Goal: Information Seeking & Learning: Learn about a topic

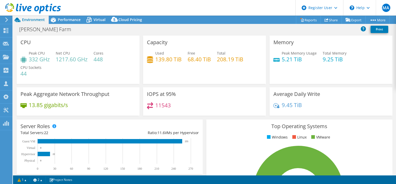
select select "[GEOGRAPHIC_DATA]"
select select "USD"
click at [65, 18] on span "Performance" at bounding box center [69, 19] width 23 height 5
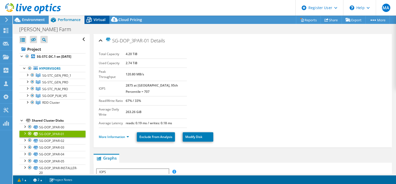
click at [99, 20] on span "Virtual" at bounding box center [100, 19] width 12 height 5
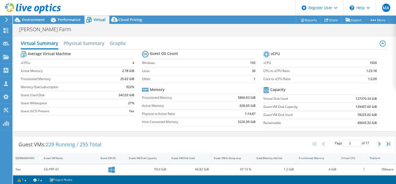
scroll to position [115, 0]
click at [378, 144] on icon "button" at bounding box center [379, 144] width 3 height 4
click at [92, 45] on h2 "Physical Summary" at bounding box center [84, 43] width 41 height 11
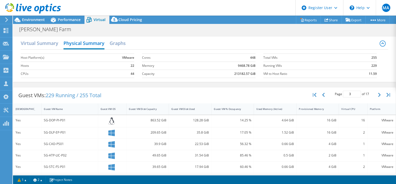
scroll to position [48, 0]
click at [36, 18] on span "Environment" at bounding box center [33, 19] width 23 height 5
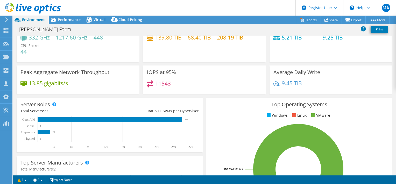
scroll to position [0, 0]
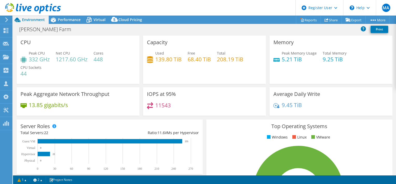
click at [62, 18] on span "Performance" at bounding box center [69, 19] width 23 height 5
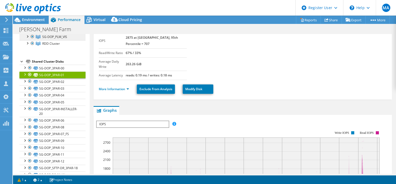
scroll to position [59, 0]
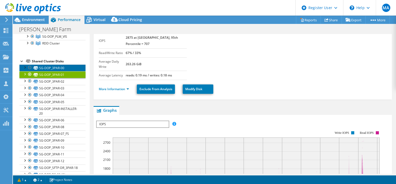
click at [52, 71] on link "SG-DOP_3PAR-00" at bounding box center [52, 67] width 66 height 7
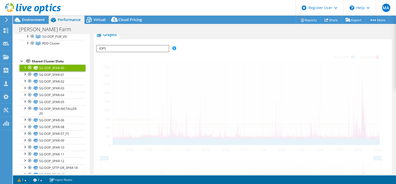
scroll to position [0, 0]
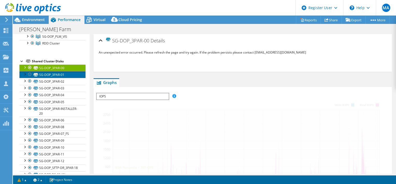
click at [58, 78] on link "SG-DOP_3PAR-01" at bounding box center [52, 74] width 66 height 7
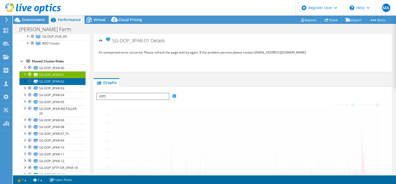
click at [54, 85] on link "SG-DOP_3PAR-02" at bounding box center [52, 81] width 66 height 7
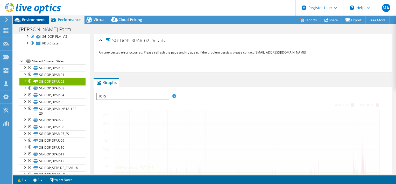
click at [32, 21] on span "Environment" at bounding box center [33, 19] width 23 height 5
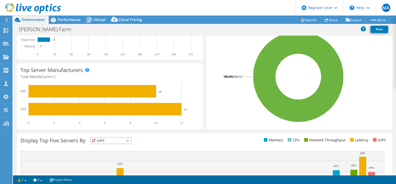
scroll to position [113, 0]
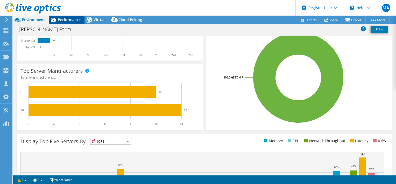
click at [69, 20] on span "Performance" at bounding box center [69, 19] width 23 height 5
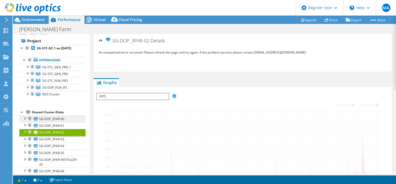
scroll to position [0, 0]
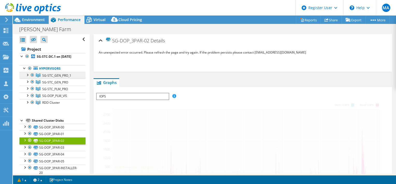
click at [55, 76] on link "SG-STC_GEN_PRO_1" at bounding box center [52, 75] width 66 height 7
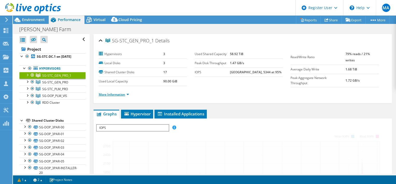
click at [123, 94] on link "More Information" at bounding box center [114, 94] width 30 height 4
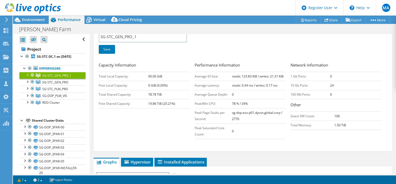
scroll to position [72, 0]
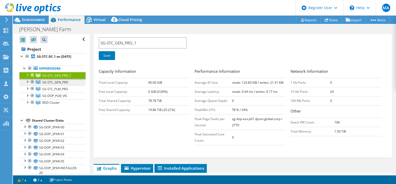
click at [58, 78] on span "SG-STC_GEN_PRO" at bounding box center [56, 75] width 29 height 4
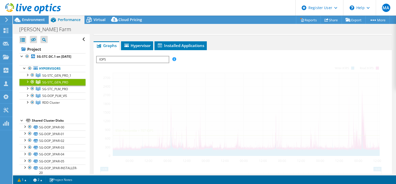
scroll to position [70, 0]
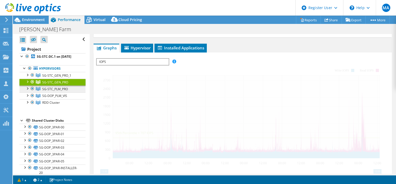
click at [63, 78] on span "SG-STC_PLM_PRO" at bounding box center [56, 75] width 29 height 4
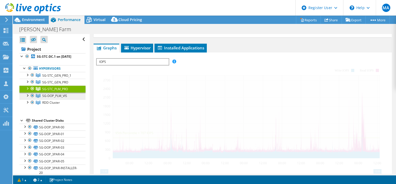
click at [63, 78] on span "SG-DOP_PLM_VIS" at bounding box center [56, 75] width 29 height 4
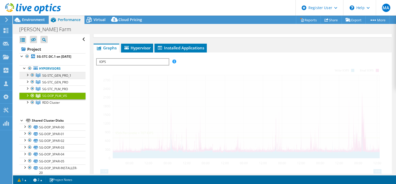
click at [58, 78] on span "SG-STC_GEN_PRO_1" at bounding box center [56, 75] width 29 height 4
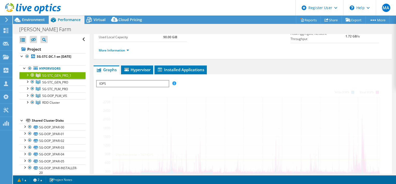
scroll to position [44, 0]
click at [181, 67] on span "Installed Applications" at bounding box center [180, 69] width 47 height 5
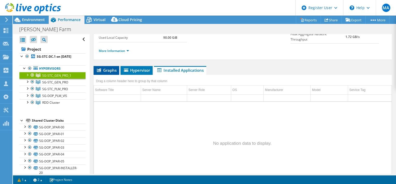
click at [105, 71] on span "Graphs" at bounding box center [106, 69] width 20 height 5
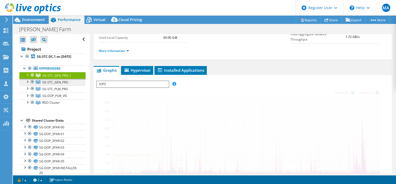
click at [50, 78] on span "SG-STC_GEN_PRO" at bounding box center [56, 75] width 29 height 4
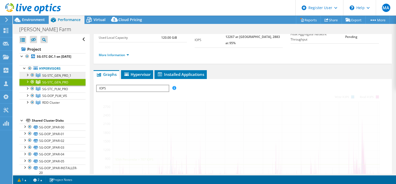
click at [53, 78] on span "SG-STC_GEN_PRO_1" at bounding box center [56, 75] width 29 height 4
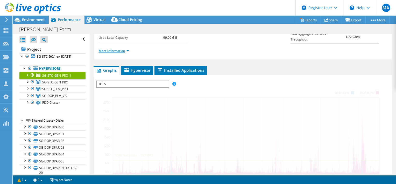
click at [116, 48] on link "More Information" at bounding box center [114, 50] width 30 height 4
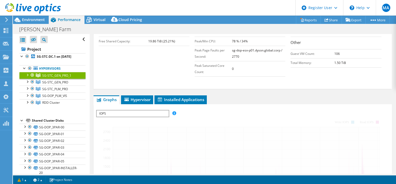
scroll to position [154, 0]
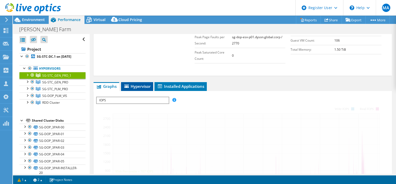
click at [139, 86] on span "Hypervisor" at bounding box center [137, 85] width 27 height 5
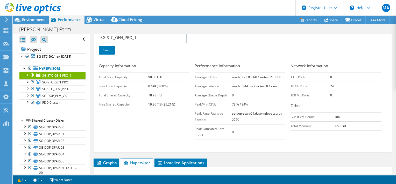
scroll to position [69, 0]
